Goal: Task Accomplishment & Management: Manage account settings

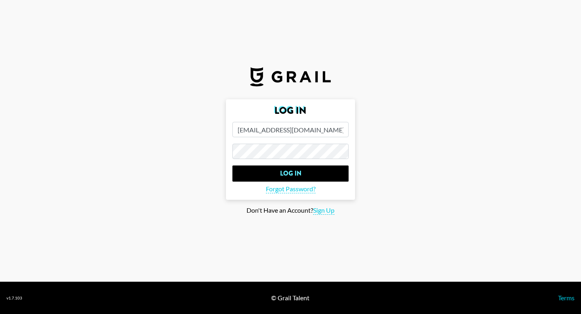
type input "[EMAIL_ADDRESS][DOMAIN_NAME]"
click at [232, 165] on input "Log In" at bounding box center [290, 173] width 116 height 16
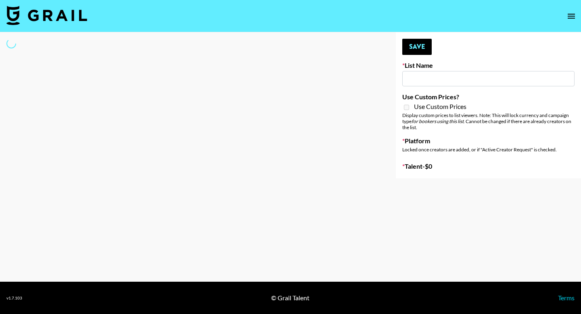
click at [440, 81] on input at bounding box center [488, 78] width 172 height 15
click at [437, 80] on input at bounding box center [488, 78] width 172 height 15
type input "Peppermayo"
checkbox input "true"
select select "Brand"
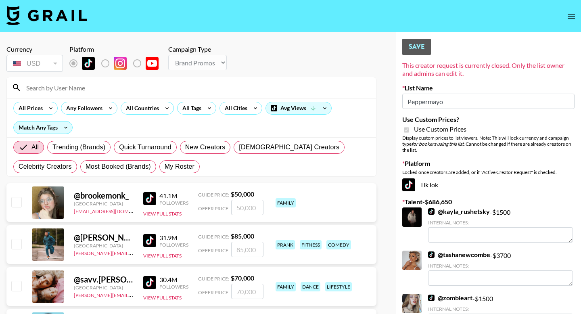
click at [477, 84] on label "List Name" at bounding box center [488, 88] width 172 height 8
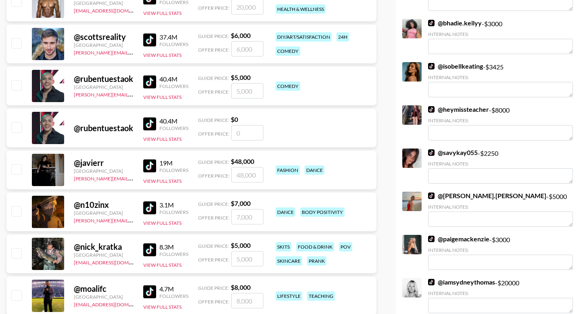
scroll to position [644, 0]
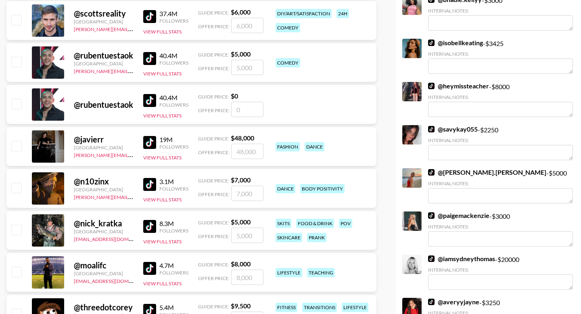
click at [488, 173] on link "@ [PERSON_NAME].[PERSON_NAME]" at bounding box center [487, 172] width 118 height 8
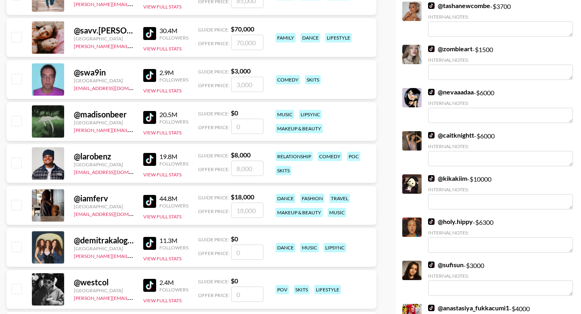
scroll to position [249, 0]
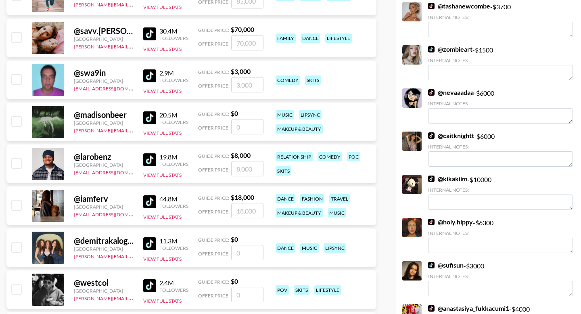
click at [414, 141] on div at bounding box center [411, 141] width 19 height 19
click at [443, 134] on link "@ caitknightt" at bounding box center [451, 136] width 46 height 8
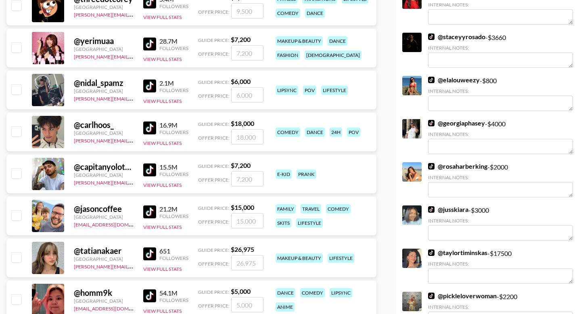
scroll to position [953, 0]
click at [456, 163] on link "@ rosaharberking" at bounding box center [457, 166] width 59 height 8
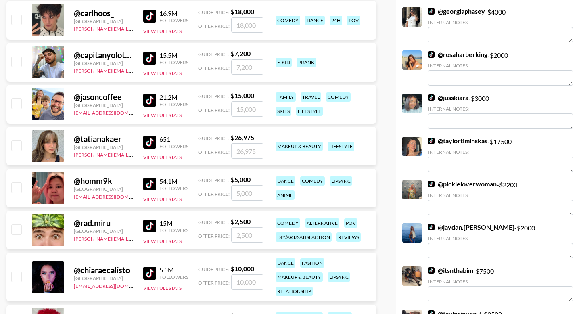
scroll to position [1067, 0]
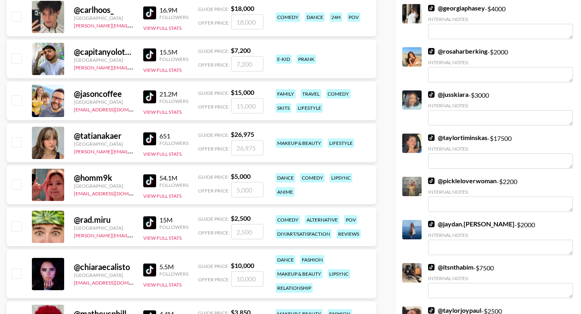
click at [462, 135] on link "@ taylortiminskas" at bounding box center [457, 138] width 59 height 8
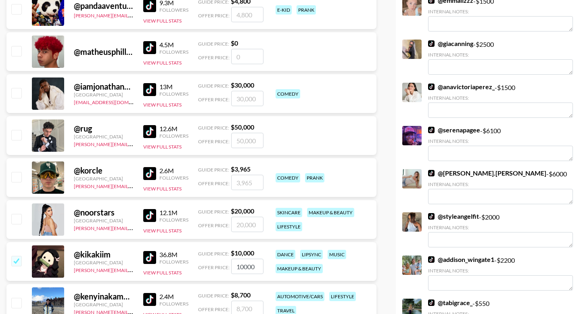
scroll to position [1513, 0]
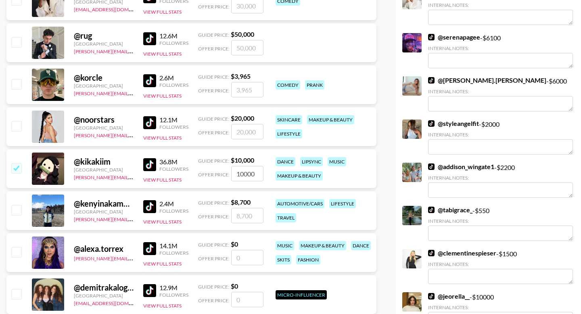
click at [465, 81] on link "@ whitney.[PERSON_NAME]" at bounding box center [487, 80] width 118 height 8
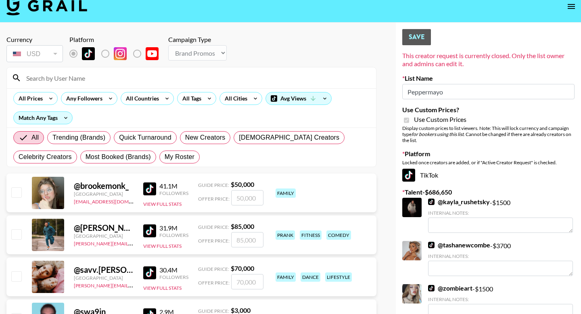
scroll to position [0, 0]
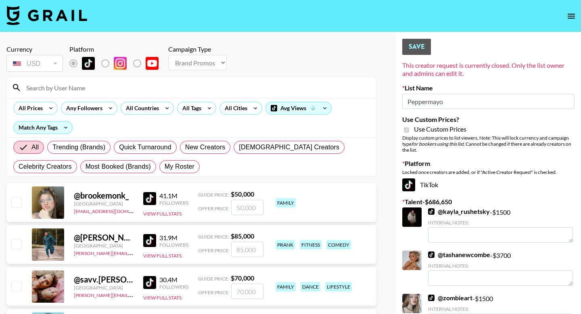
click at [566, 17] on button "open drawer" at bounding box center [571, 16] width 16 height 16
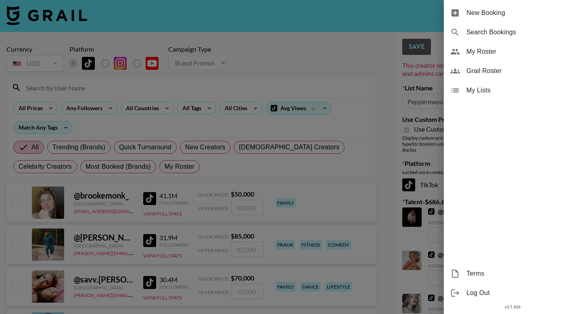
click at [480, 29] on span "Search Bookings" at bounding box center [521, 32] width 108 height 10
select select "id"
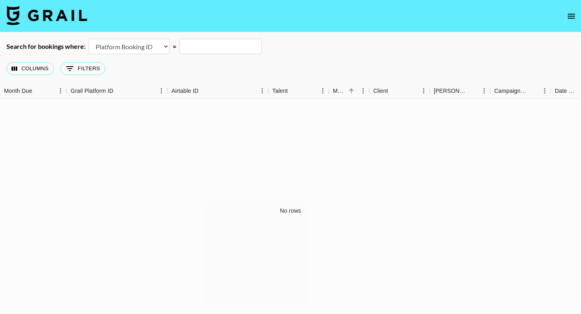
click at [568, 17] on icon "open drawer" at bounding box center [572, 16] width 10 height 10
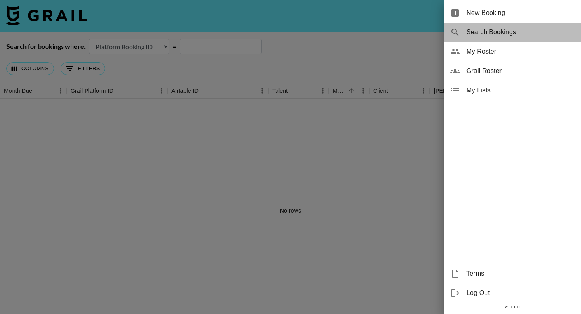
click at [500, 36] on span "Search Bookings" at bounding box center [521, 32] width 108 height 10
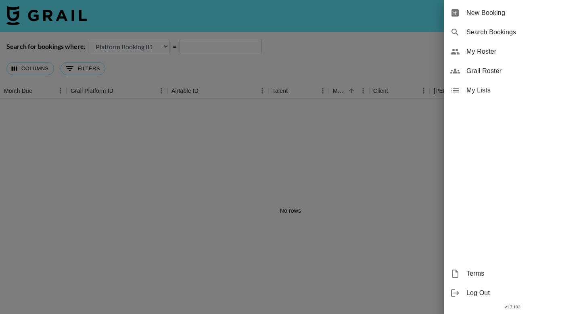
click at [289, 63] on div at bounding box center [290, 157] width 581 height 314
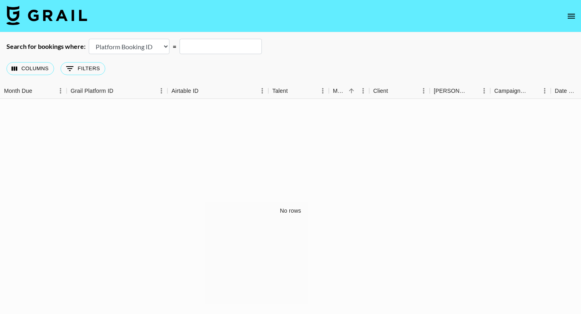
scroll to position [22, 0]
